Goal: Transaction & Acquisition: Purchase product/service

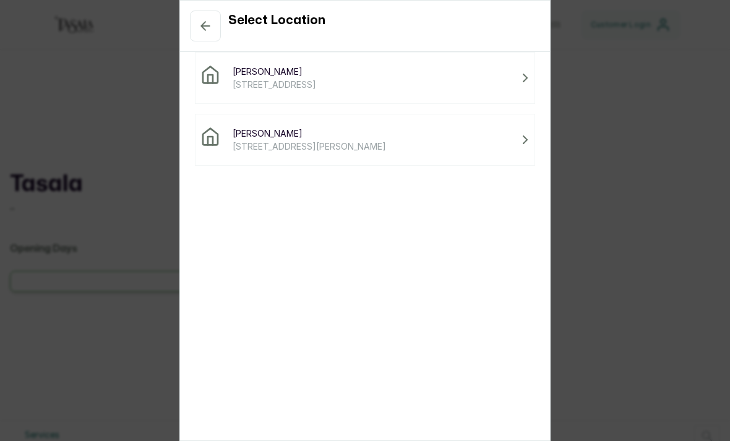
click at [494, 83] on div "Tasala Ikoyi [STREET_ADDRESS]" at bounding box center [364, 78] width 329 height 26
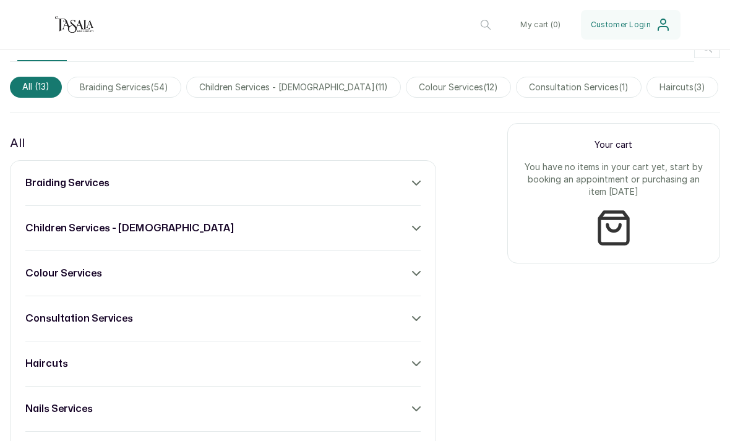
scroll to position [392, 0]
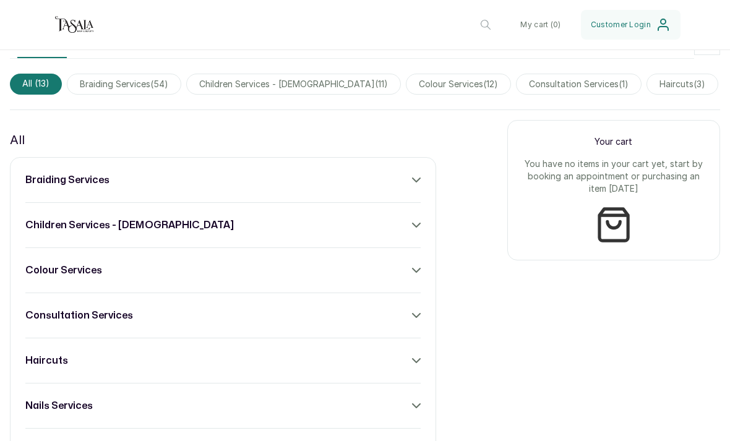
click at [168, 87] on span "braiding services ( 54 )" at bounding box center [124, 84] width 114 height 21
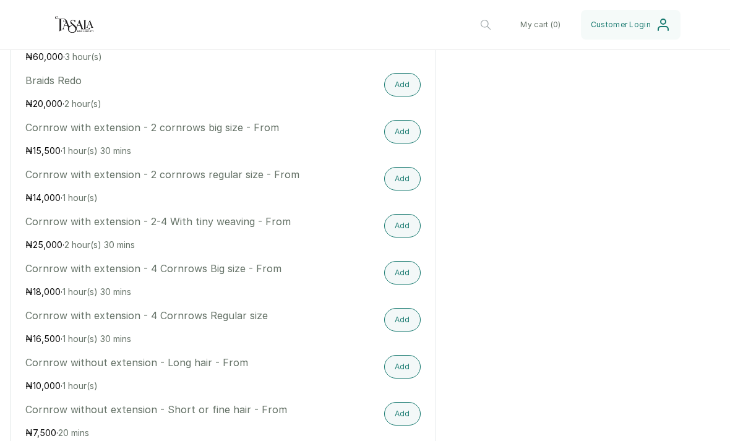
scroll to position [1022, 0]
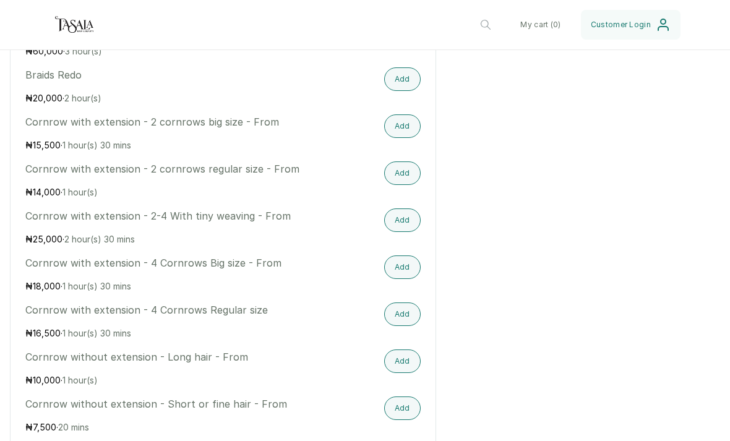
click at [214, 324] on div "Cornrow with extension - 4 Cornrows Regular size ₦ 16,500 · 1 hour(s) 30 mins" at bounding box center [163, 321] width 277 height 37
click at [400, 326] on button "Add" at bounding box center [402, 315] width 37 height 24
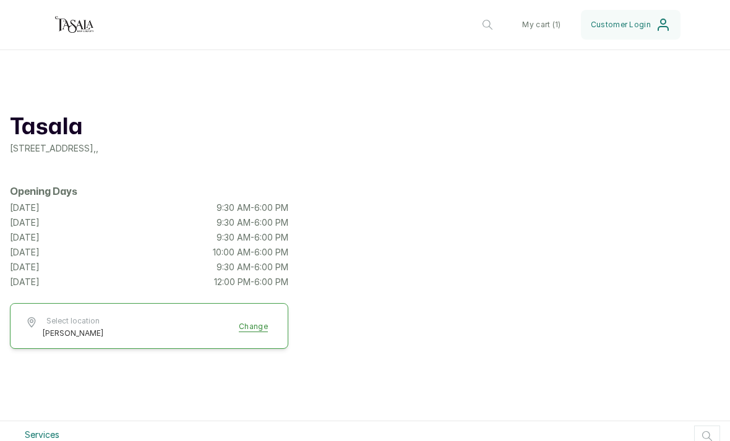
click at [546, 27] on button "My cart ( 1 )" at bounding box center [541, 25] width 58 height 30
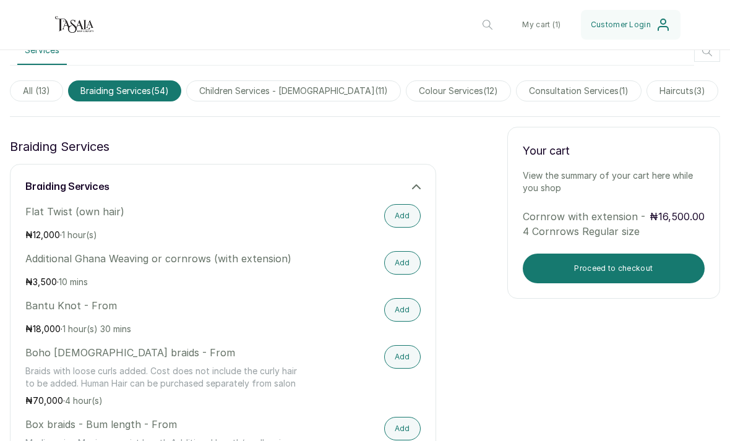
click at [679, 254] on button "Proceed to checkout" at bounding box center [614, 269] width 182 height 30
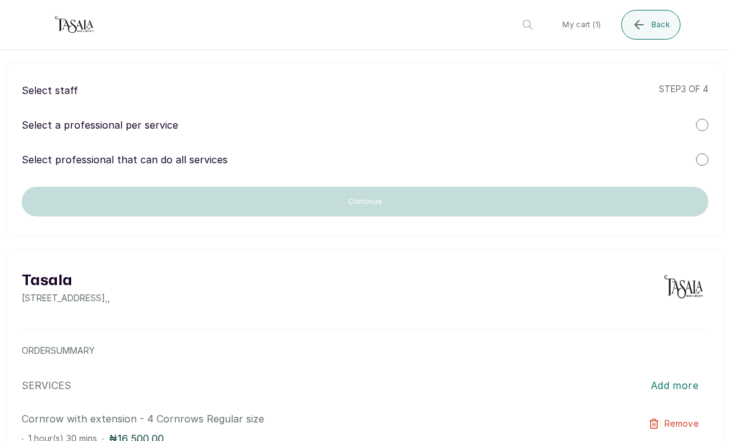
click at [700, 163] on div at bounding box center [702, 159] width 12 height 12
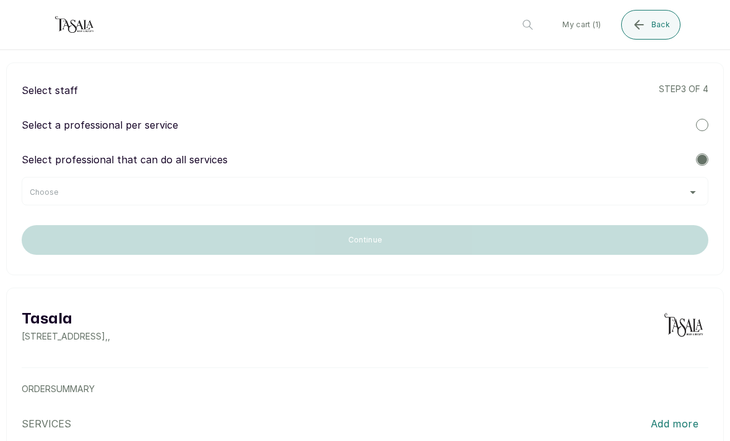
click at [695, 124] on div "Select a professional per service" at bounding box center [365, 125] width 687 height 15
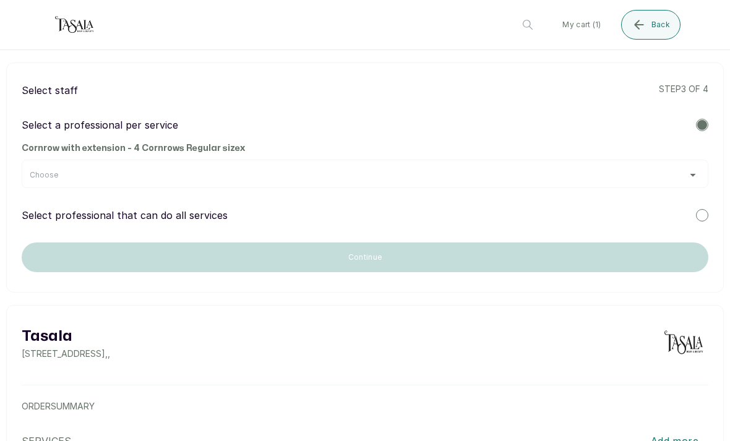
click at [681, 178] on div "Choose" at bounding box center [365, 175] width 671 height 10
click at [680, 171] on div "Choose" at bounding box center [365, 175] width 671 height 10
click at [699, 175] on div "Choose" at bounding box center [365, 175] width 671 height 10
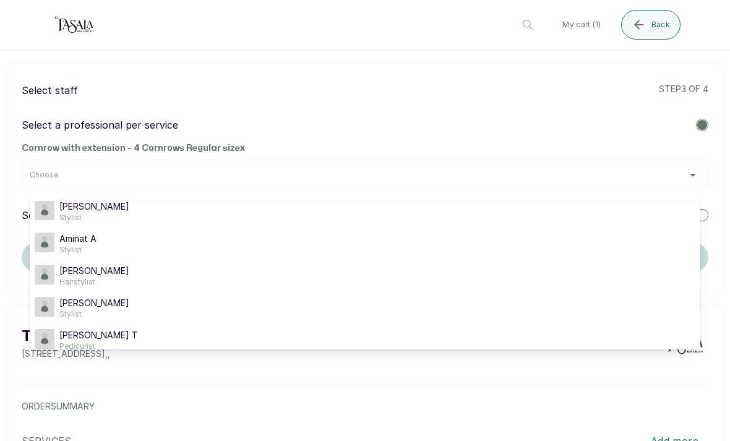
scroll to position [100, 0]
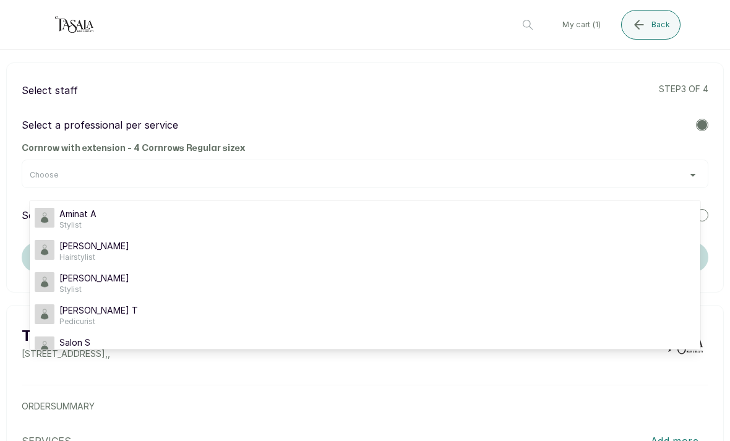
click at [142, 282] on div "[PERSON_NAME]" at bounding box center [365, 283] width 661 height 22
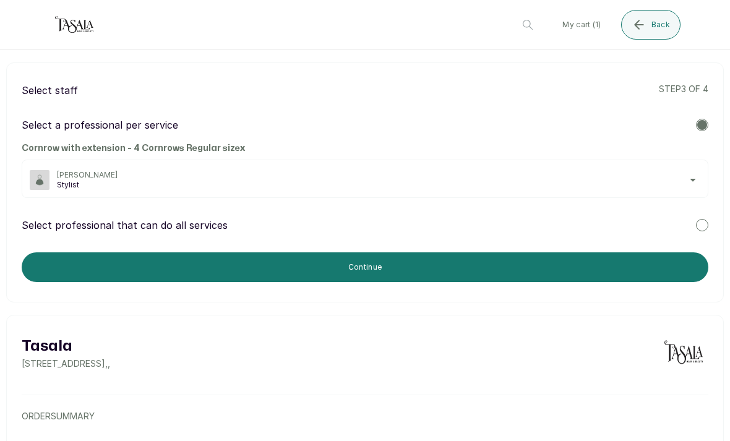
click at [524, 252] on button "Continue" at bounding box center [365, 267] width 687 height 30
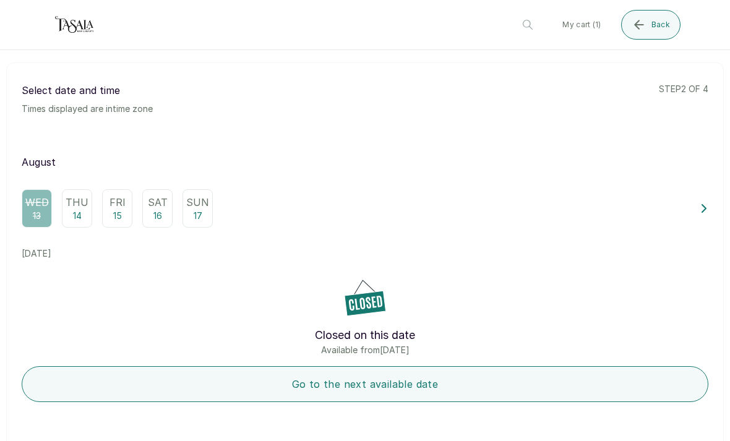
click at [163, 202] on p "Sat" at bounding box center [158, 202] width 20 height 15
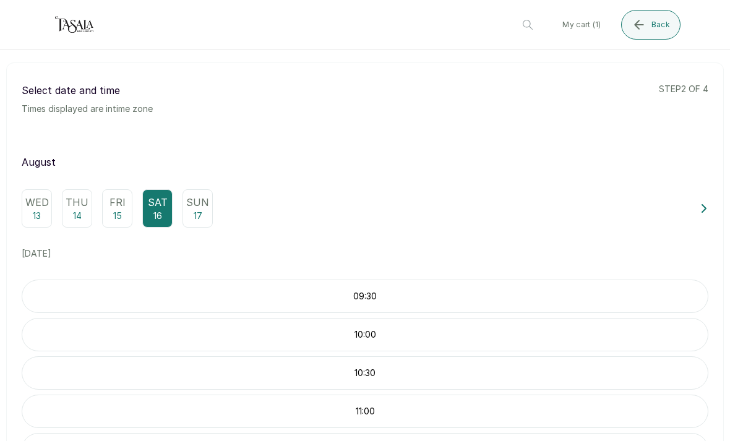
scroll to position [0, 0]
click at [619, 0] on header "Tasala [PERSON_NAME] Change My cart ( 1 ) Back" at bounding box center [365, 25] width 730 height 50
